Goal: Navigation & Orientation: Find specific page/section

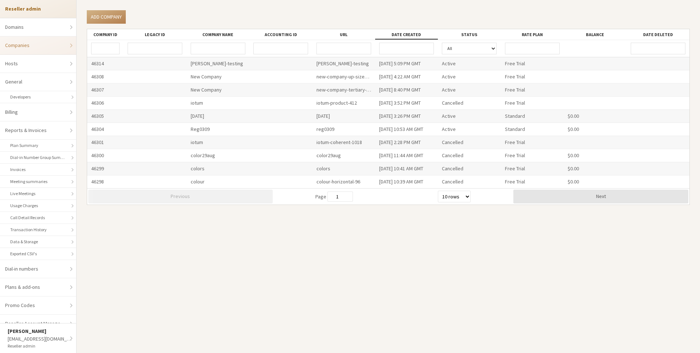
select select "10"
click at [34, 338] on div "noamt@iotum.com" at bounding box center [47, 339] width 50 height 8
click at [34, 296] on link "Go to dashboard" at bounding box center [48, 293] width 91 height 18
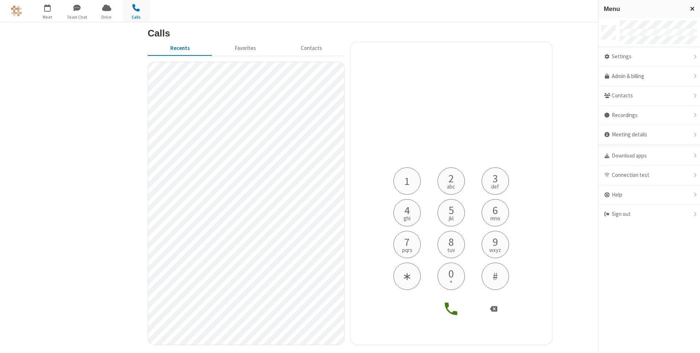
click at [693, 8] on span "Close menu" at bounding box center [692, 8] width 4 height 6
